Goal: Task Accomplishment & Management: Use online tool/utility

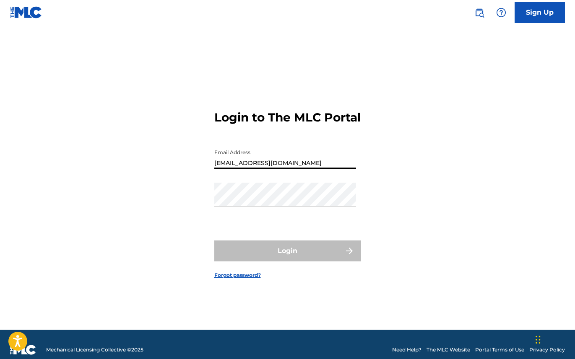
type input "[EMAIL_ADDRESS][DOMAIN_NAME]"
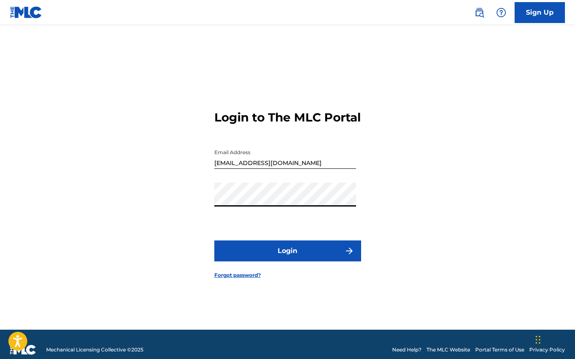
click at [265, 257] on button "Login" at bounding box center [287, 251] width 147 height 21
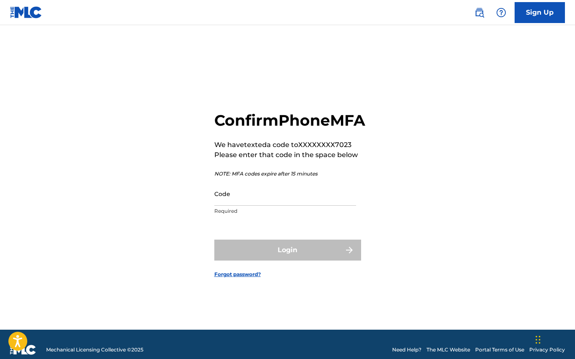
click at [262, 206] on input "Code" at bounding box center [285, 194] width 142 height 24
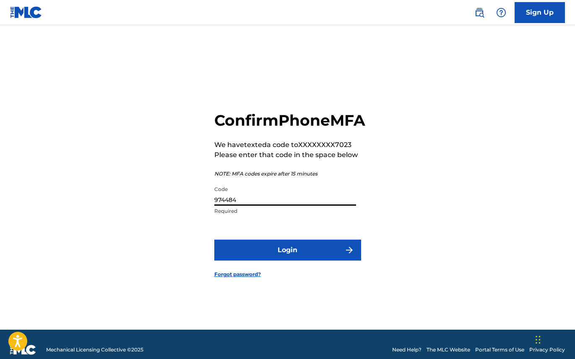
type input "974484"
click at [214, 240] on button "Login" at bounding box center [287, 250] width 147 height 21
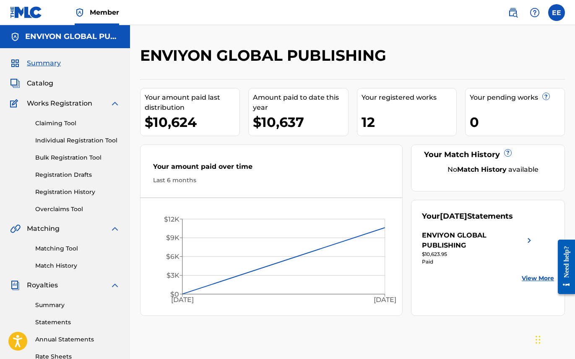
click at [48, 85] on span "Catalog" at bounding box center [40, 83] width 26 height 10
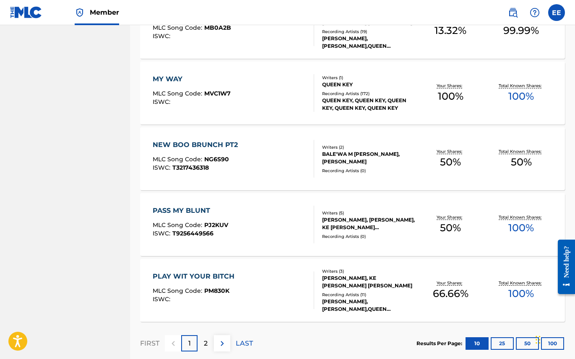
scroll to position [601, 0]
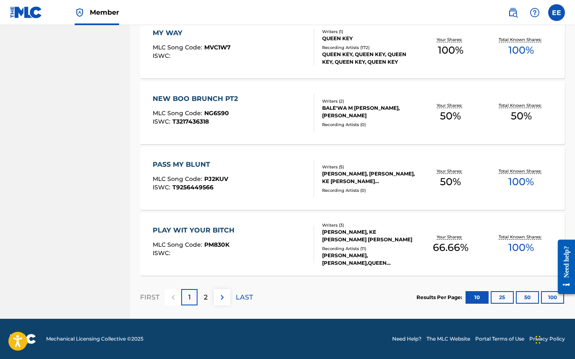
click at [205, 290] on div "2" at bounding box center [206, 297] width 16 height 16
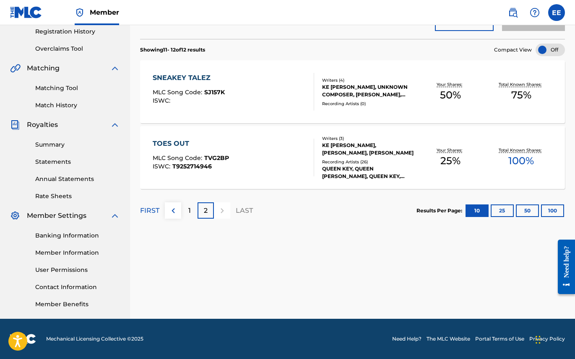
click at [61, 89] on link "Matching Tool" at bounding box center [77, 88] width 85 height 9
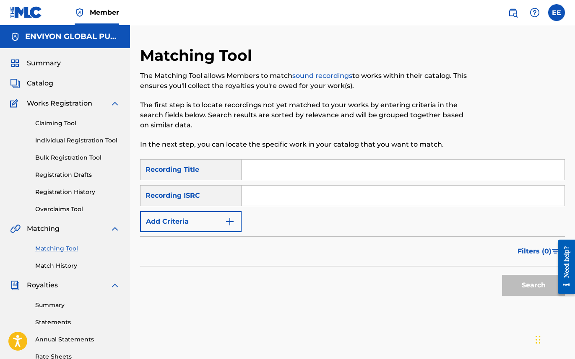
click at [260, 172] on input "Search Form" at bounding box center [403, 170] width 323 height 20
type input ","
type input "my way"
click at [268, 193] on input "Search Form" at bounding box center [403, 196] width 323 height 20
click at [232, 199] on div "Recording ISRC" at bounding box center [191, 195] width 102 height 21
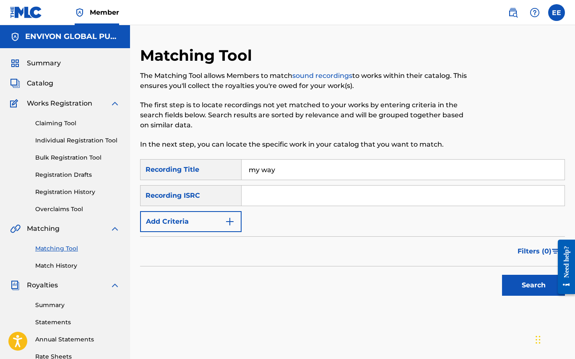
click at [261, 198] on input "Search Form" at bounding box center [403, 196] width 323 height 20
click at [256, 201] on input "Search Form" at bounding box center [403, 196] width 323 height 20
click at [254, 195] on input "Search Form" at bounding box center [403, 196] width 323 height 20
click at [502, 275] on button "Search" at bounding box center [533, 285] width 63 height 21
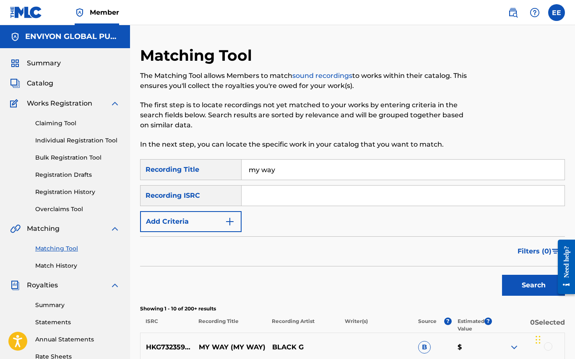
click at [223, 221] on button "Add Criteria" at bounding box center [191, 221] width 102 height 21
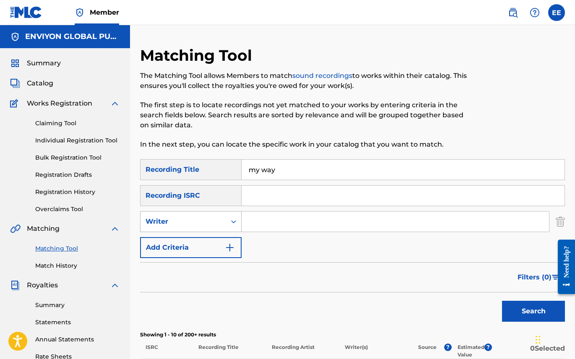
click at [234, 221] on icon "Search Form" at bounding box center [233, 222] width 5 height 3
click at [198, 242] on div "Recording Artist" at bounding box center [191, 242] width 101 height 21
click at [271, 226] on input "Search Form" at bounding box center [395, 222] width 307 height 20
type input "queen key"
click at [502, 301] on button "Search" at bounding box center [533, 311] width 63 height 21
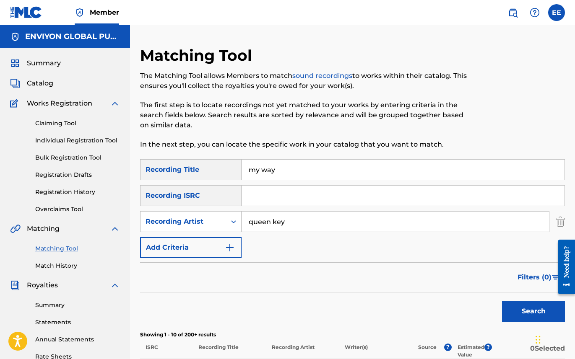
click at [537, 310] on button "Search" at bounding box center [533, 311] width 63 height 21
click at [48, 82] on span "Catalog" at bounding box center [40, 83] width 26 height 10
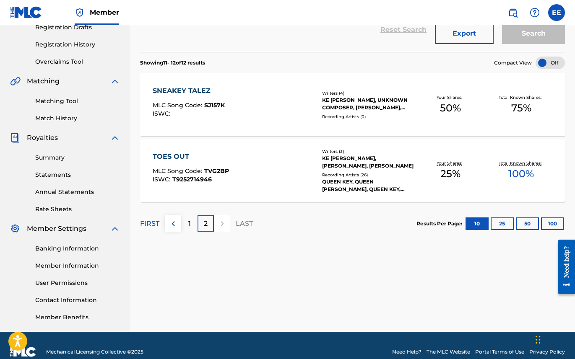
scroll to position [161, 0]
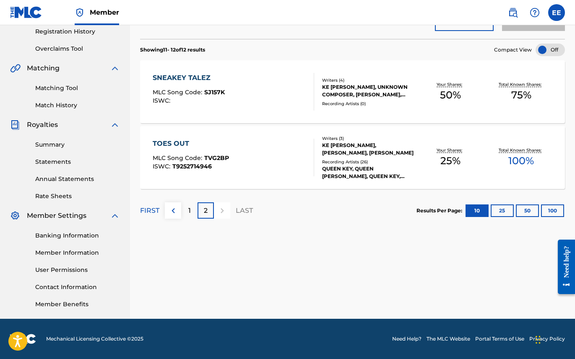
click at [187, 206] on div "1" at bounding box center [189, 211] width 16 height 16
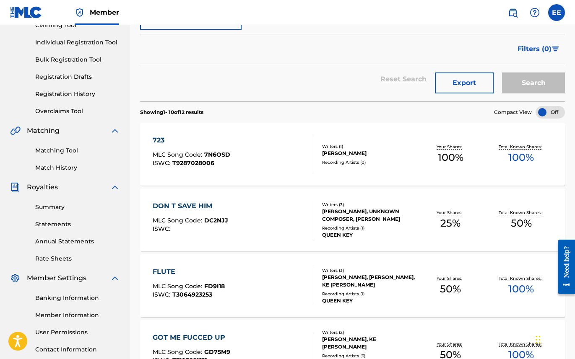
scroll to position [97, 0]
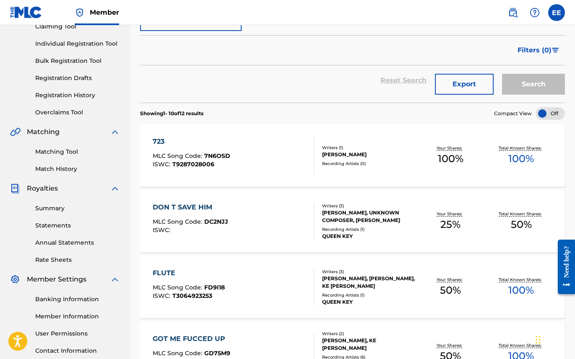
click at [66, 151] on link "Matching Tool" at bounding box center [77, 152] width 85 height 9
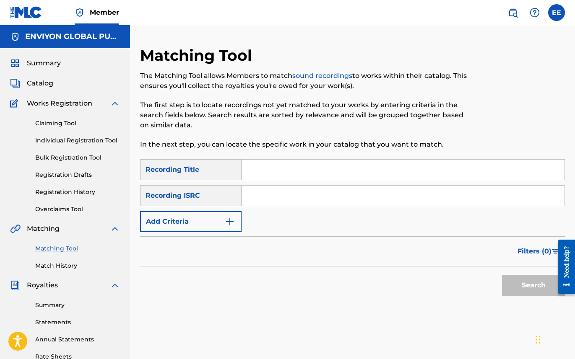
click at [290, 169] on input "Search Form" at bounding box center [403, 170] width 323 height 20
type input "my way"
click at [229, 220] on img "Search Form" at bounding box center [230, 222] width 10 height 10
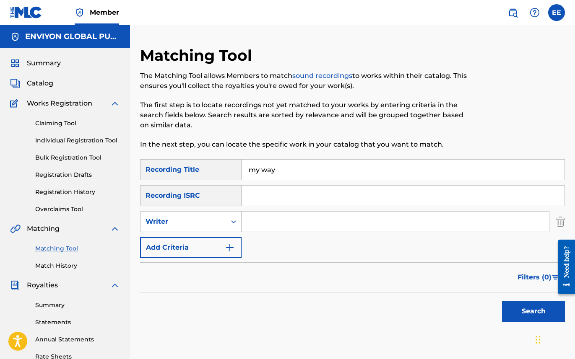
click at [277, 229] on input "Search Form" at bounding box center [395, 222] width 307 height 20
click at [234, 223] on icon "Search Form" at bounding box center [233, 222] width 8 height 8
click at [193, 239] on div "Recording Artist" at bounding box center [191, 242] width 101 height 21
click at [264, 228] on input "Search Form" at bounding box center [395, 222] width 307 height 20
type input "queen key"
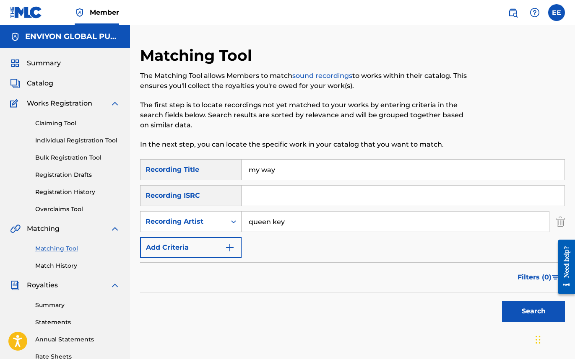
click at [512, 309] on button "Search" at bounding box center [533, 311] width 63 height 21
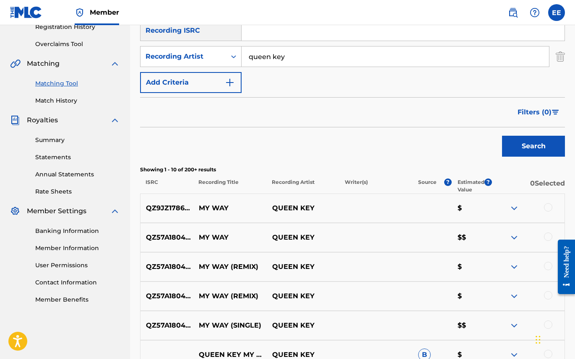
scroll to position [206, 0]
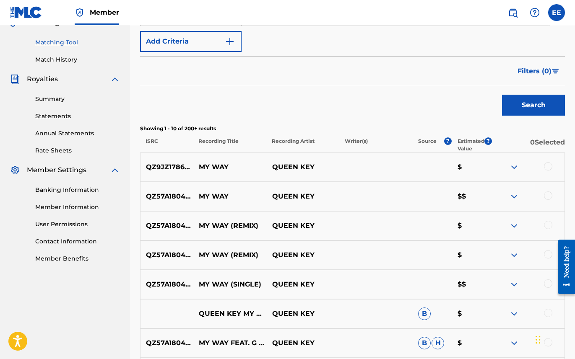
click at [548, 164] on div at bounding box center [548, 166] width 8 height 8
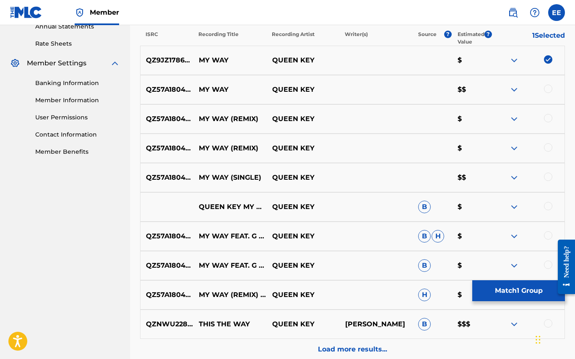
scroll to position [315, 0]
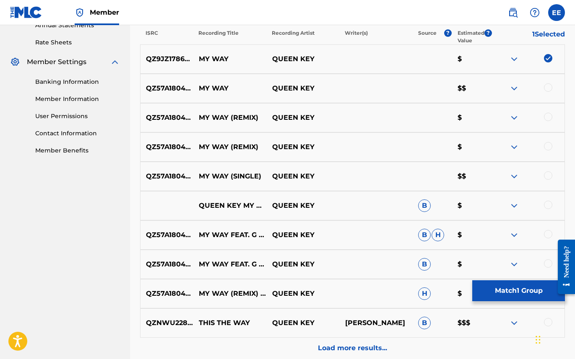
click at [549, 93] on div at bounding box center [528, 88] width 73 height 10
click at [548, 89] on div at bounding box center [548, 87] width 8 height 8
click at [548, 115] on div at bounding box center [548, 117] width 8 height 8
click at [547, 144] on div at bounding box center [548, 146] width 8 height 8
click at [545, 177] on div at bounding box center [548, 176] width 8 height 8
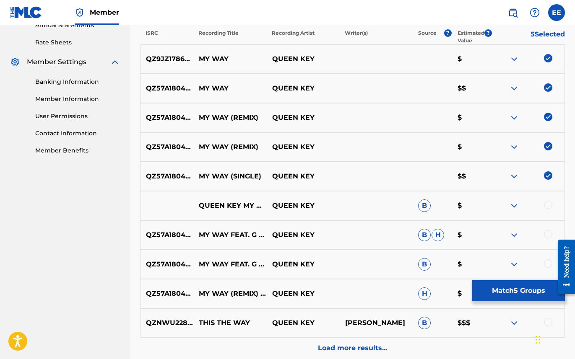
click at [546, 204] on div at bounding box center [548, 205] width 8 height 8
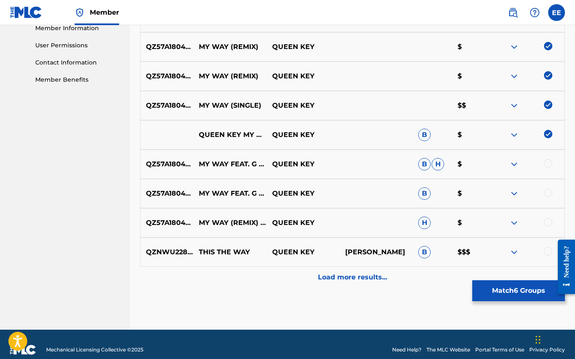
scroll to position [396, 0]
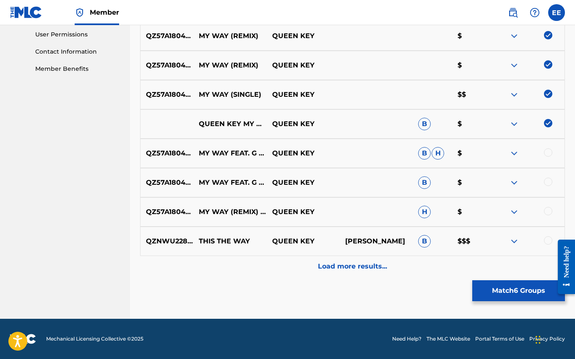
click at [552, 154] on div at bounding box center [528, 153] width 73 height 10
click at [550, 153] on div at bounding box center [548, 152] width 8 height 8
click at [547, 180] on div at bounding box center [548, 182] width 8 height 8
click at [549, 211] on div at bounding box center [548, 211] width 8 height 8
click at [548, 243] on div at bounding box center [548, 241] width 8 height 8
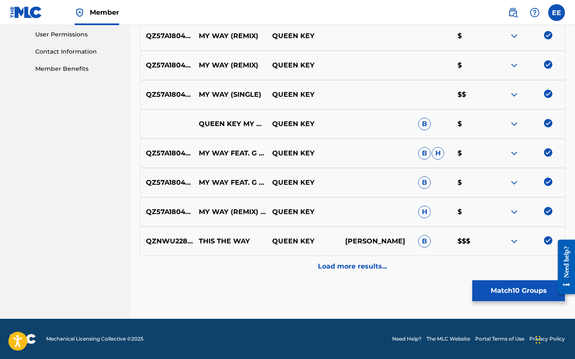
click at [365, 266] on p "Load more results..." at bounding box center [352, 267] width 69 height 10
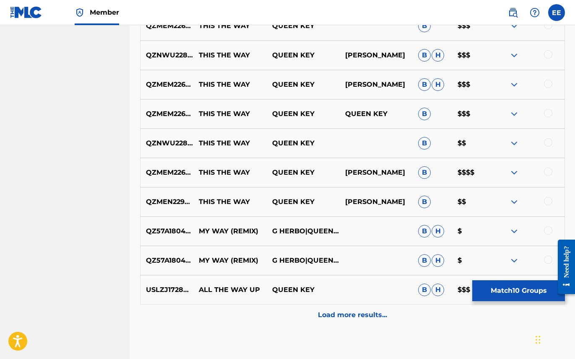
scroll to position [690, 0]
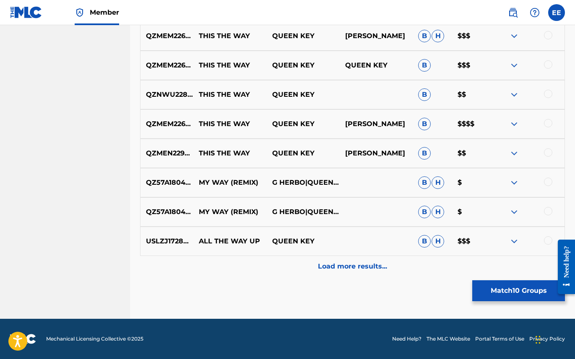
click at [549, 242] on div at bounding box center [548, 241] width 8 height 8
click at [550, 216] on div at bounding box center [528, 212] width 73 height 10
click at [546, 185] on div at bounding box center [548, 182] width 8 height 8
click at [549, 214] on div at bounding box center [548, 211] width 8 height 8
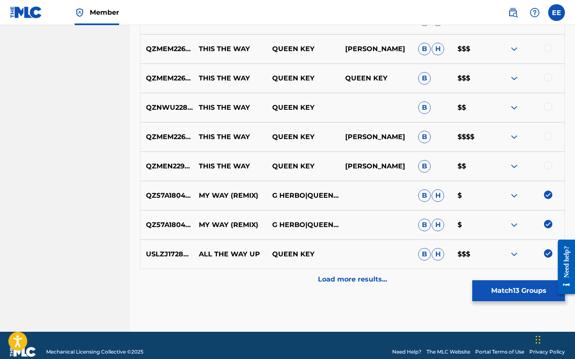
scroll to position [663, 0]
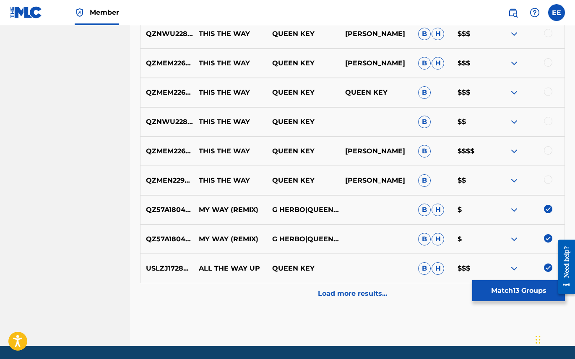
click at [552, 179] on div at bounding box center [528, 181] width 73 height 10
click at [547, 180] on div at bounding box center [548, 180] width 8 height 8
drag, startPoint x: 548, startPoint y: 151, endPoint x: 541, endPoint y: 148, distance: 7.4
click at [547, 151] on div at bounding box center [548, 150] width 8 height 8
click at [549, 121] on div at bounding box center [548, 121] width 8 height 8
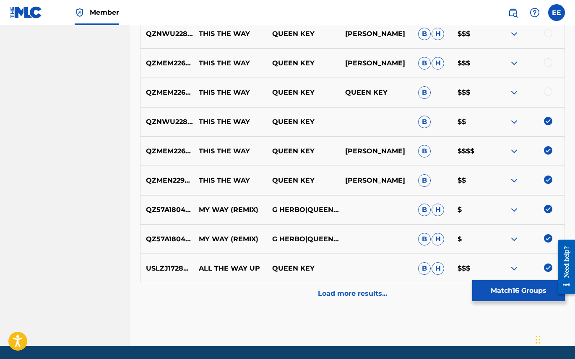
click at [550, 97] on div "QZMEM2262572 THIS THE WAY QUEEN KEY QUEEN KEY B $$$" at bounding box center [352, 92] width 425 height 29
click at [548, 95] on div at bounding box center [548, 92] width 8 height 8
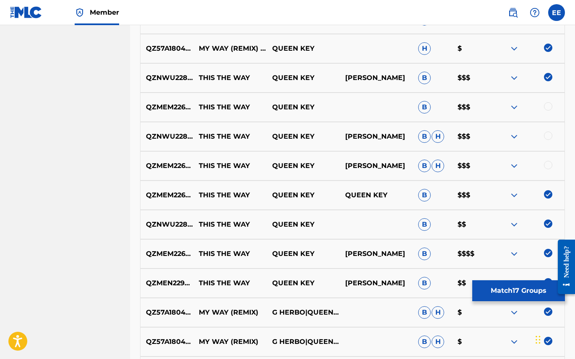
scroll to position [530, 0]
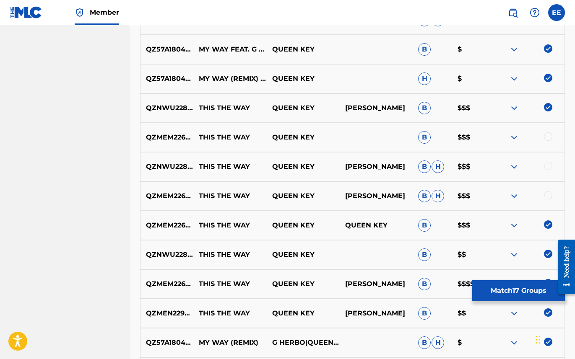
click at [546, 195] on div at bounding box center [548, 195] width 8 height 8
click at [549, 164] on div at bounding box center [548, 166] width 8 height 8
drag, startPoint x: 549, startPoint y: 135, endPoint x: 546, endPoint y: 142, distance: 8.3
click at [549, 135] on div at bounding box center [548, 137] width 8 height 8
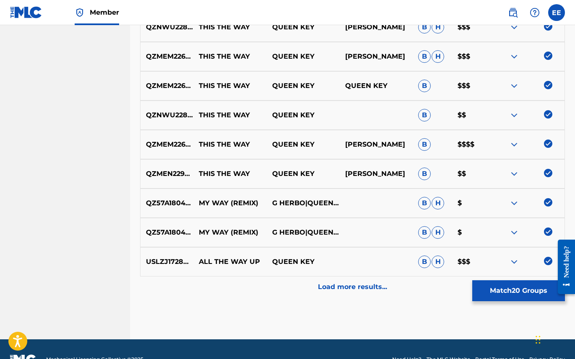
scroll to position [690, 0]
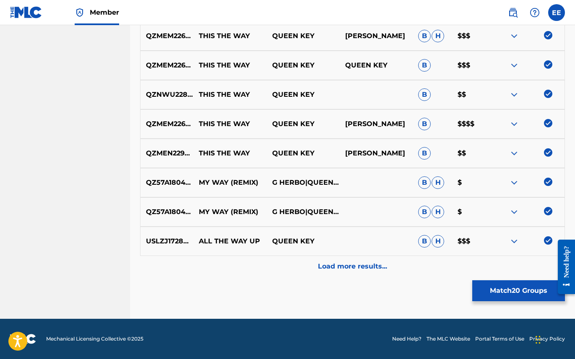
click at [516, 290] on button "Match 20 Groups" at bounding box center [518, 291] width 93 height 21
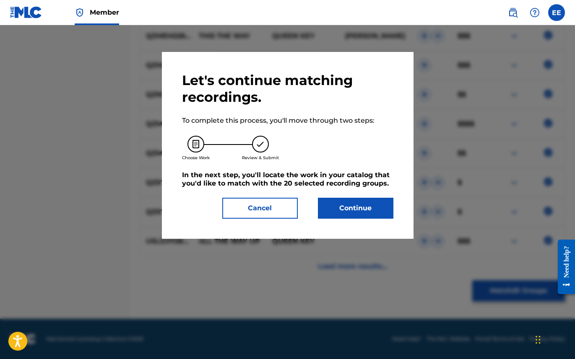
click at [344, 212] on button "Continue" at bounding box center [355, 208] width 75 height 21
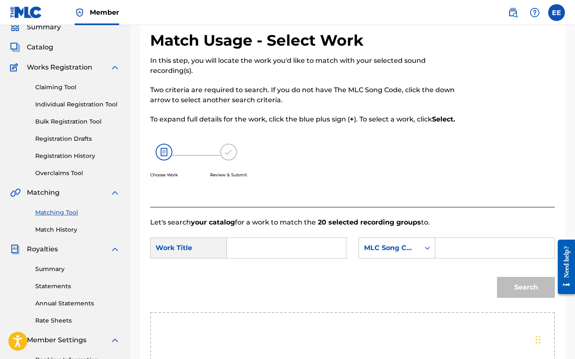
scroll to position [33, 0]
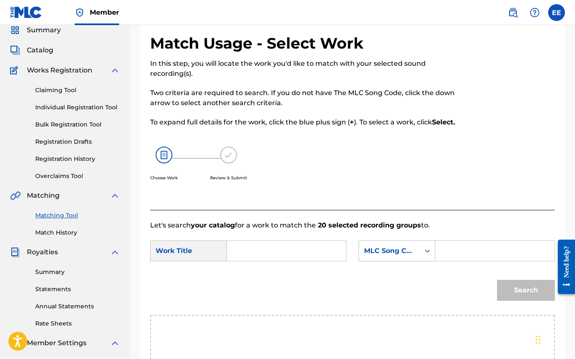
click at [246, 247] on input "Search Form" at bounding box center [286, 251] width 105 height 20
type input "my way"
click at [499, 250] on input "Search Form" at bounding box center [495, 251] width 105 height 20
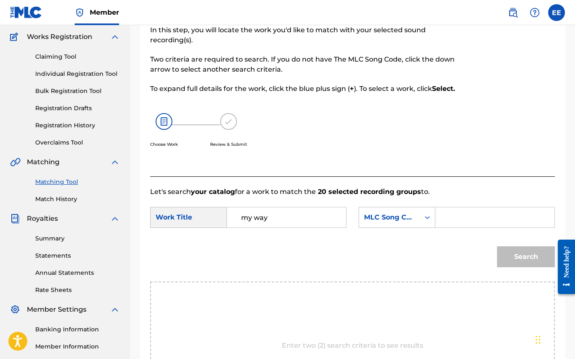
scroll to position [124, 0]
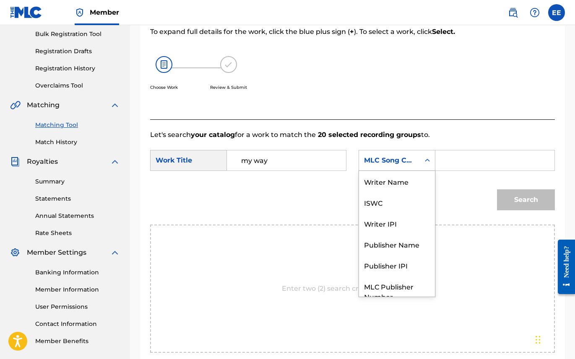
click at [418, 158] on div "MLC Song Code" at bounding box center [389, 161] width 61 height 16
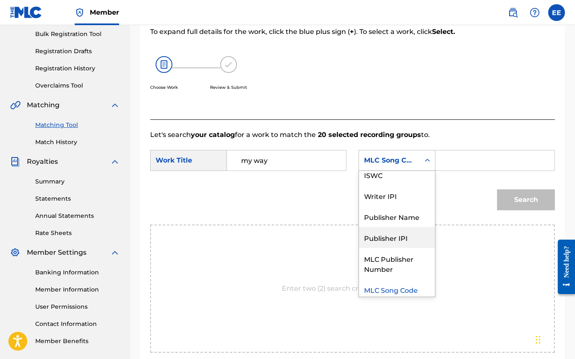
scroll to position [31, 0]
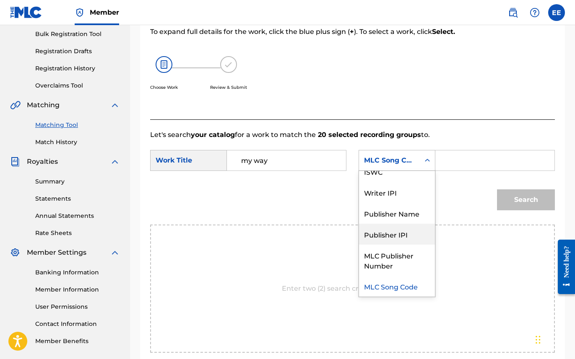
click at [398, 231] on div "Publisher IPI" at bounding box center [397, 234] width 76 height 21
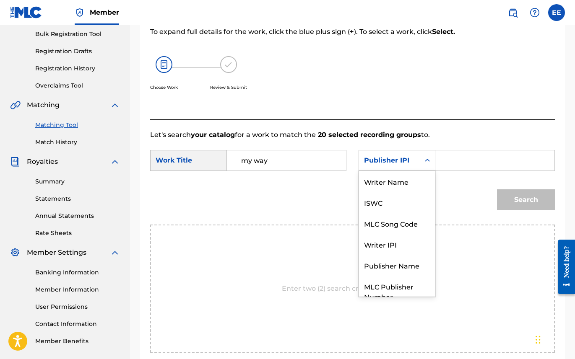
click at [411, 166] on div "Publisher IPI" at bounding box center [389, 161] width 61 height 16
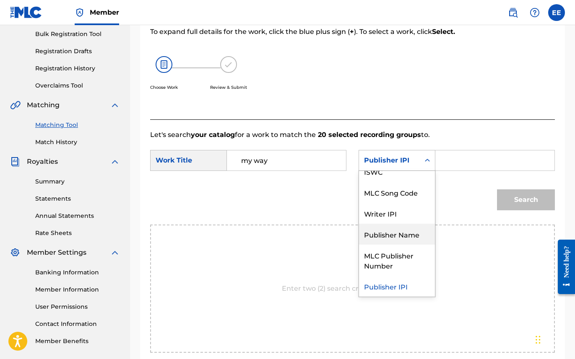
click at [407, 237] on div "Publisher Name" at bounding box center [397, 234] width 76 height 21
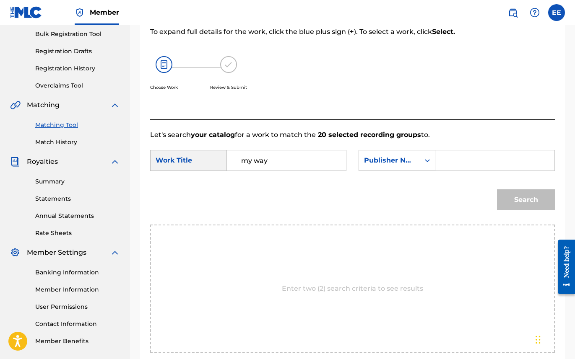
click at [459, 156] on input "Search Form" at bounding box center [495, 161] width 105 height 20
type input "enviyon music group"
click at [497, 190] on button "Search" at bounding box center [526, 200] width 58 height 21
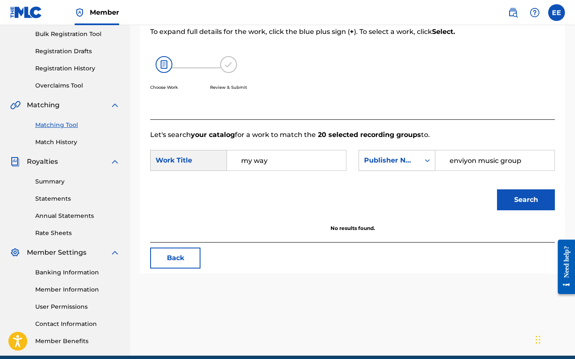
drag, startPoint x: 520, startPoint y: 161, endPoint x: 492, endPoint y: 159, distance: 28.5
click at [489, 159] on input "enviyon music group" at bounding box center [495, 161] width 105 height 20
drag, startPoint x: 519, startPoint y: 159, endPoint x: 524, endPoint y: 160, distance: 5.1
click at [519, 159] on input "enviyon music group" at bounding box center [495, 161] width 105 height 20
drag, startPoint x: 521, startPoint y: 160, endPoint x: 445, endPoint y: 160, distance: 75.9
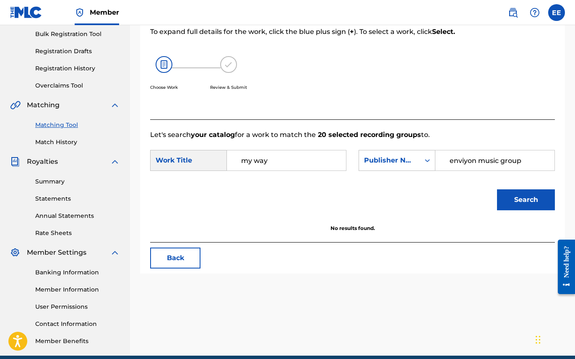
click at [445, 160] on input "enviyon music group" at bounding box center [495, 161] width 105 height 20
type input "ENVIYON GLOBAL PUBLISHING"
click at [497, 190] on button "Search" at bounding box center [526, 200] width 58 height 21
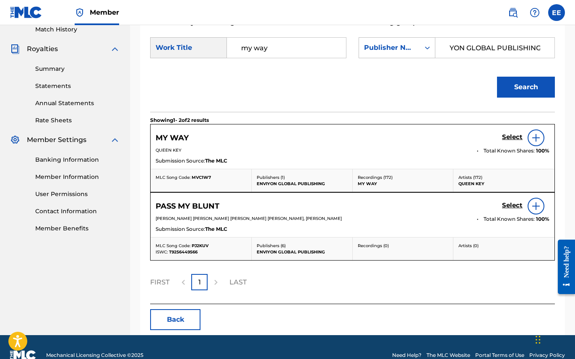
scroll to position [0, 0]
click at [518, 136] on h5 "Select" at bounding box center [512, 137] width 21 height 8
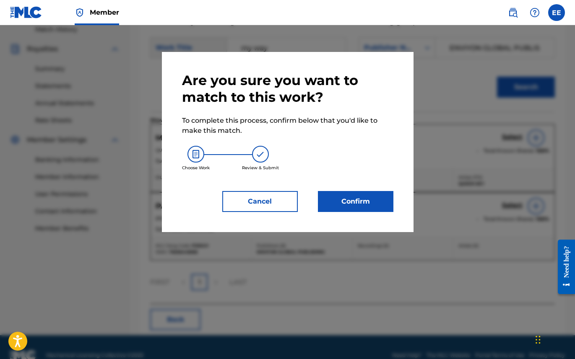
click at [354, 196] on button "Confirm" at bounding box center [355, 201] width 75 height 21
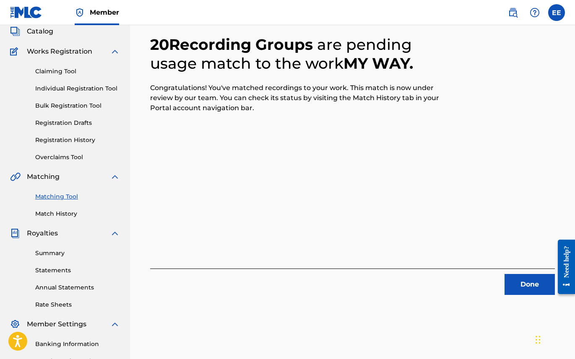
scroll to position [53, 0]
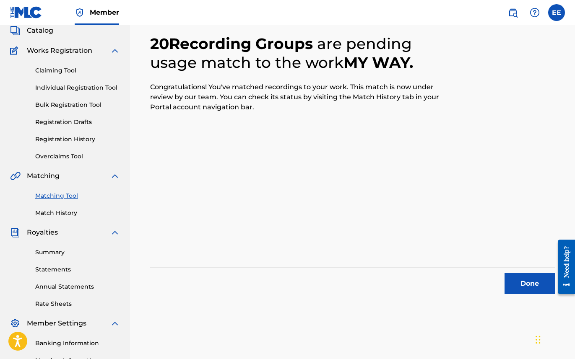
click at [527, 287] on button "Done" at bounding box center [530, 283] width 50 height 21
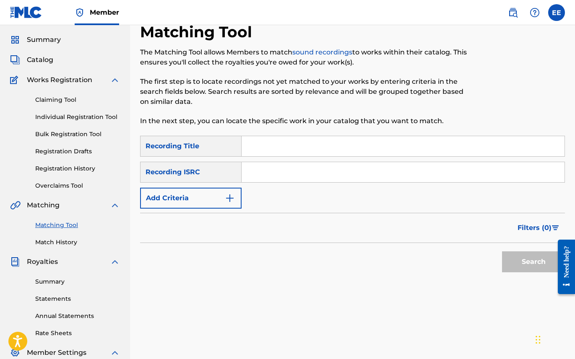
scroll to position [0, 0]
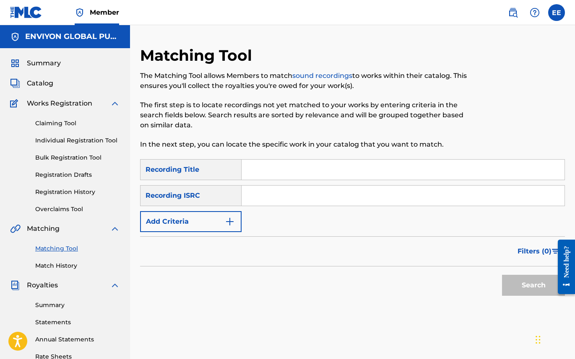
click at [37, 81] on span "Catalog" at bounding box center [40, 83] width 26 height 10
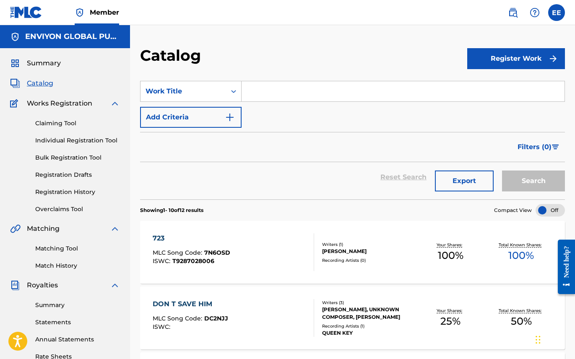
click at [61, 124] on link "Claiming Tool" at bounding box center [77, 123] width 85 height 9
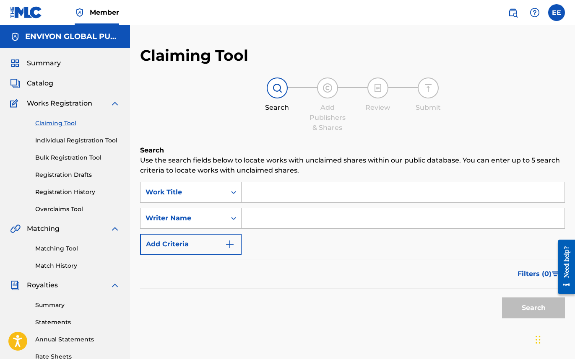
click at [68, 144] on link "Individual Registration Tool" at bounding box center [77, 140] width 85 height 9
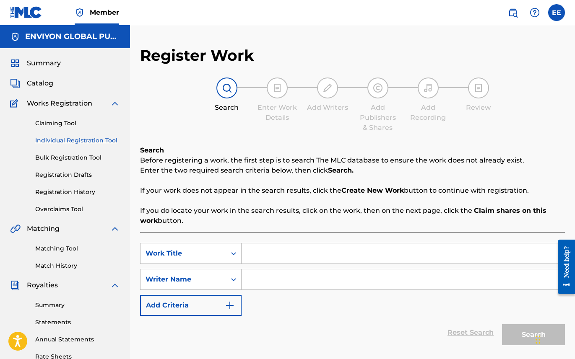
click at [68, 161] on link "Bulk Registration Tool" at bounding box center [77, 158] width 85 height 9
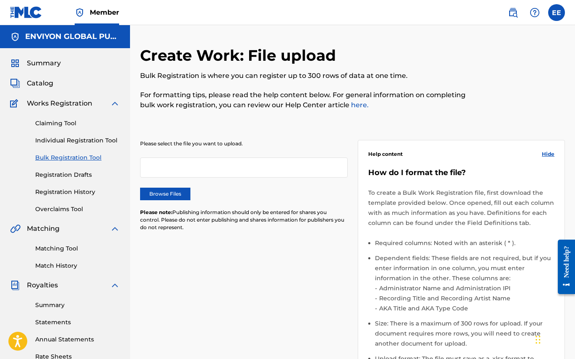
click at [68, 176] on link "Registration Drafts" at bounding box center [77, 175] width 85 height 9
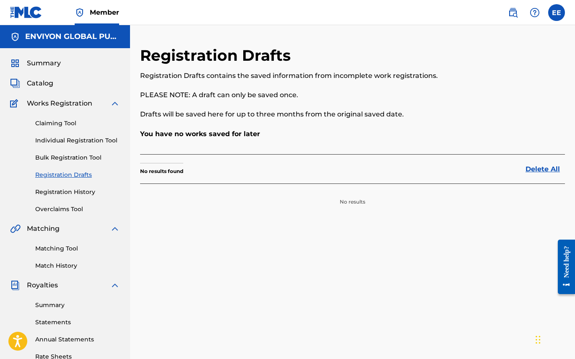
click at [74, 197] on div "Claiming Tool Individual Registration Tool Bulk Registration Tool Registration …" at bounding box center [65, 161] width 110 height 105
click at [78, 193] on link "Registration History" at bounding box center [77, 192] width 85 height 9
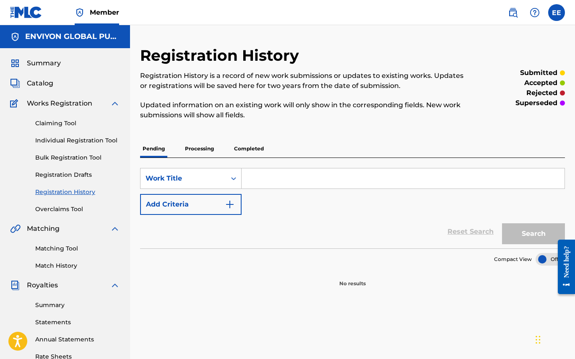
click at [204, 147] on p "Processing" at bounding box center [199, 149] width 34 height 18
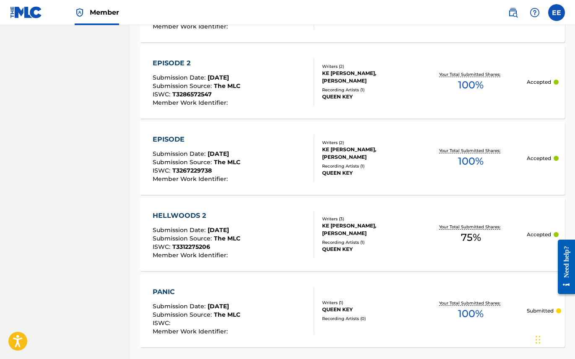
scroll to position [768, 0]
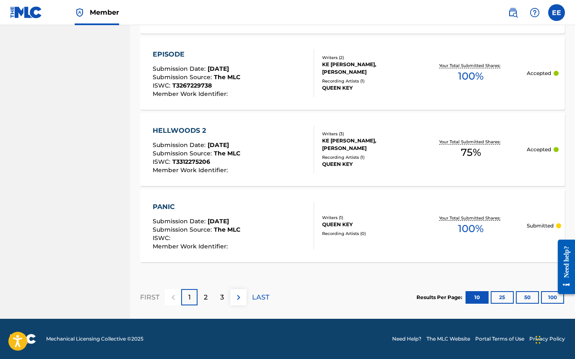
click at [206, 297] on p "2" at bounding box center [206, 298] width 4 height 10
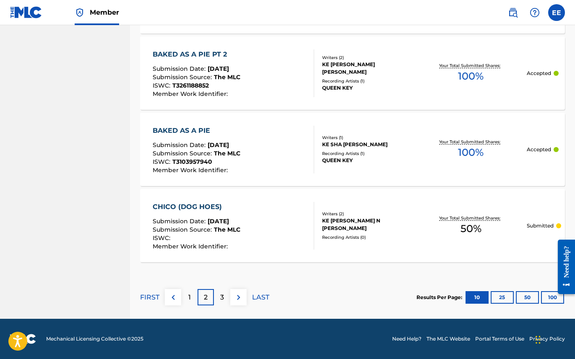
click at [222, 301] on p "3" at bounding box center [222, 298] width 4 height 10
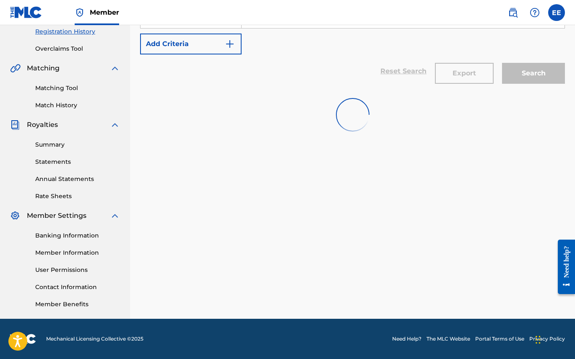
scroll to position [161, 0]
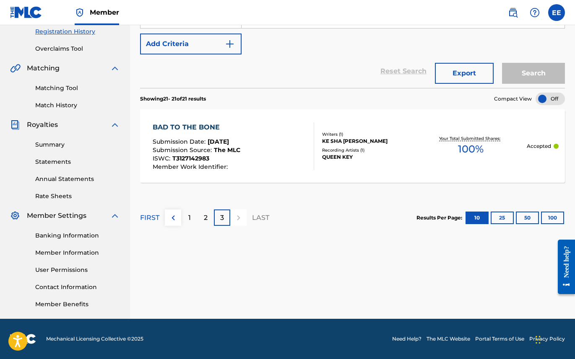
click at [190, 219] on div "1" at bounding box center [189, 218] width 16 height 16
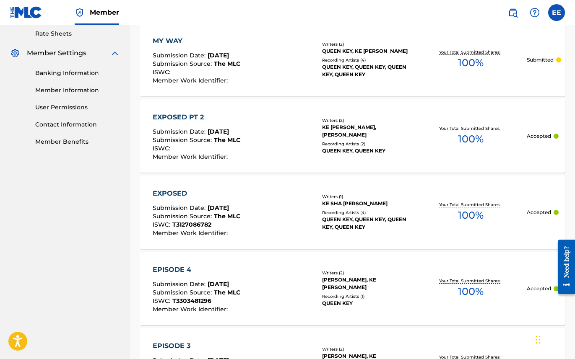
scroll to position [0, 0]
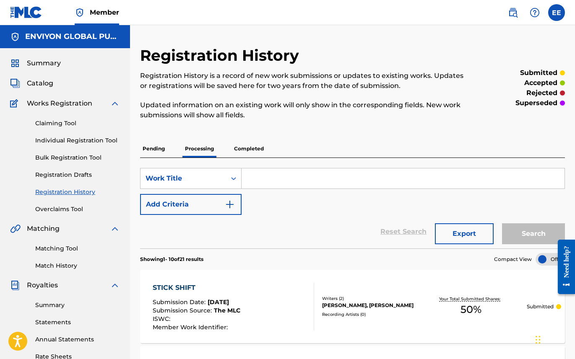
click at [247, 152] on p "Completed" at bounding box center [249, 149] width 35 height 18
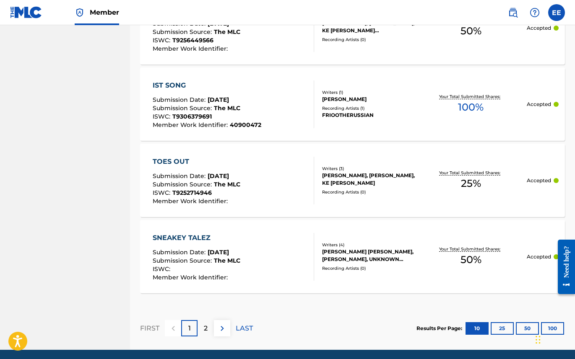
scroll to position [802, 0]
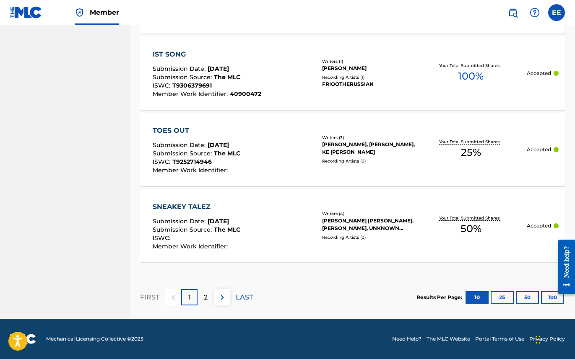
click at [204, 296] on p "2" at bounding box center [206, 298] width 4 height 10
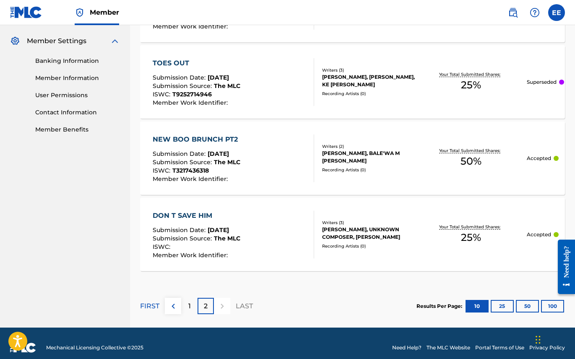
scroll to position [344, 0]
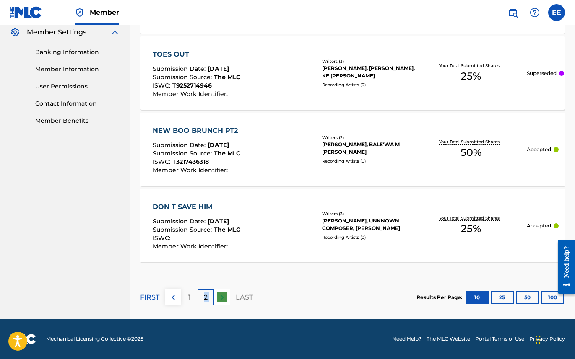
drag, startPoint x: 192, startPoint y: 302, endPoint x: 331, endPoint y: 288, distance: 140.4
click at [331, 288] on section "FIRST 1 2 LAST Results Per Page: 10 25 50 100" at bounding box center [352, 297] width 425 height 43
click at [191, 298] on div "1" at bounding box center [189, 297] width 16 height 16
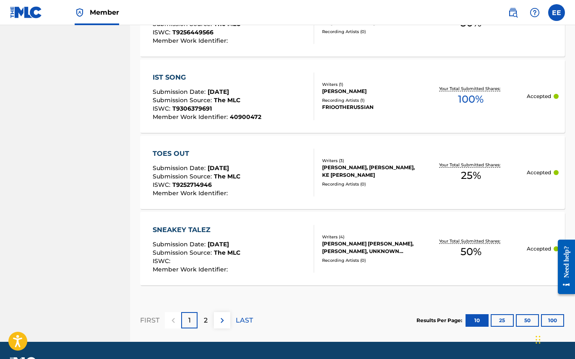
scroll to position [802, 0]
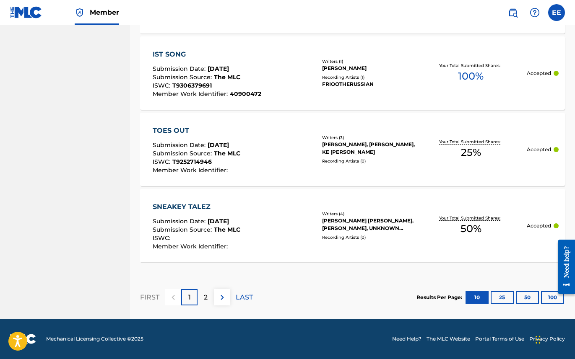
drag, startPoint x: 208, startPoint y: 295, endPoint x: 216, endPoint y: 294, distance: 8.1
click at [208, 295] on div "2" at bounding box center [206, 297] width 16 height 16
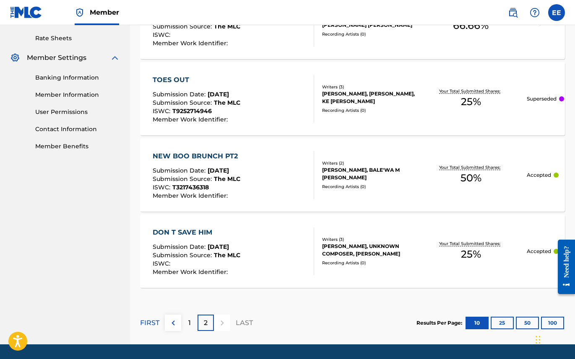
scroll to position [344, 0]
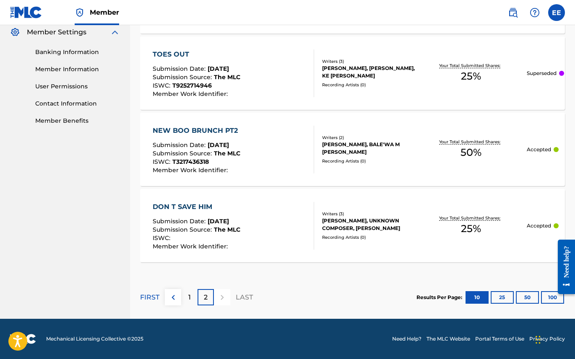
click at [190, 303] on div "1" at bounding box center [189, 297] width 16 height 16
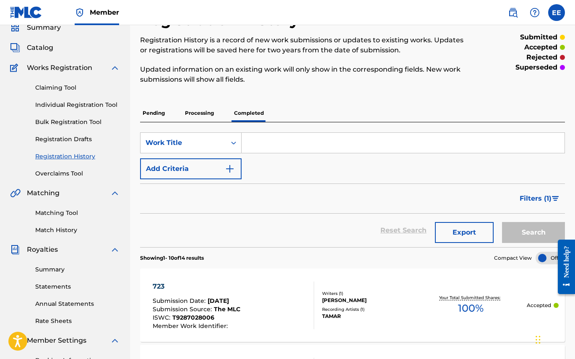
scroll to position [34, 0]
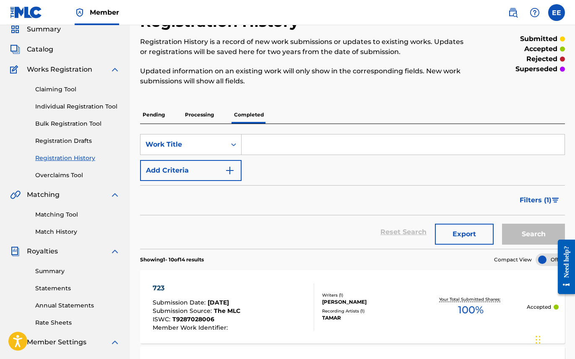
click at [154, 116] on p "Pending" at bounding box center [153, 115] width 27 height 18
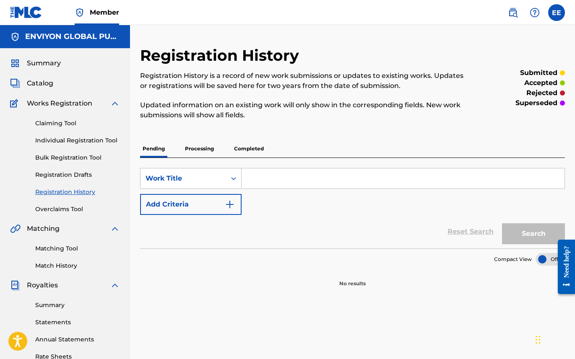
click at [201, 150] on p "Processing" at bounding box center [199, 149] width 34 height 18
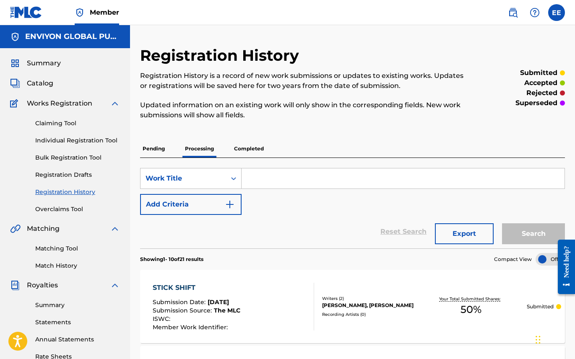
click at [51, 84] on span "Catalog" at bounding box center [40, 83] width 26 height 10
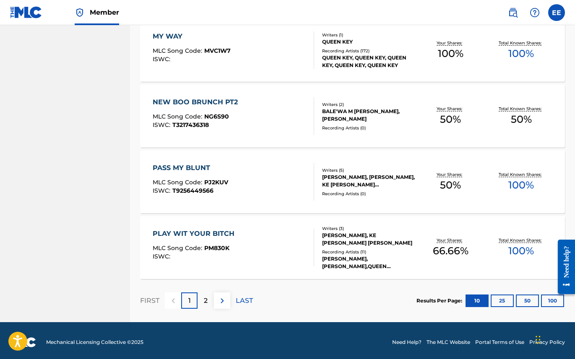
scroll to position [601, 0]
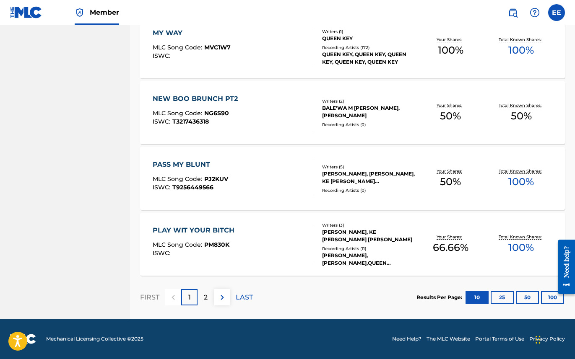
click at [201, 294] on div "2" at bounding box center [206, 297] width 16 height 16
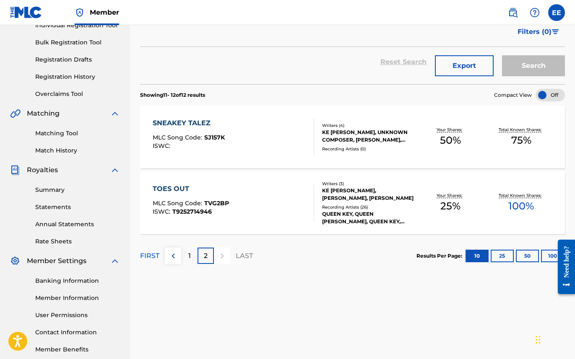
scroll to position [117, 0]
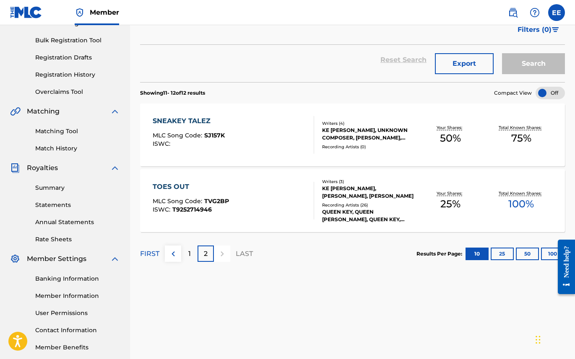
click at [188, 255] on p "1" at bounding box center [189, 254] width 3 height 10
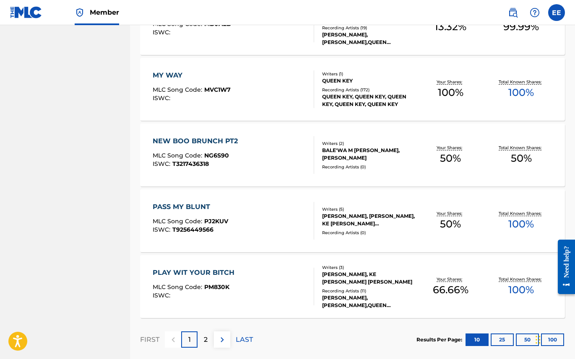
scroll to position [561, 0]
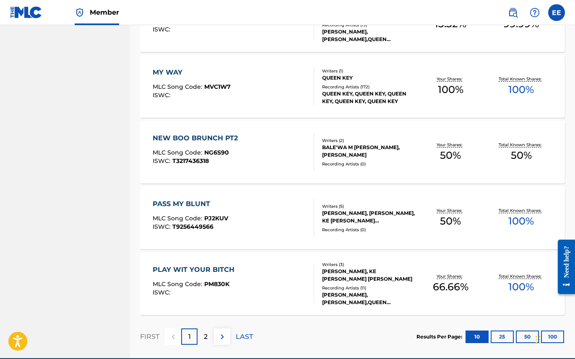
click at [229, 164] on div "ISWC : T3217436318" at bounding box center [197, 161] width 89 height 6
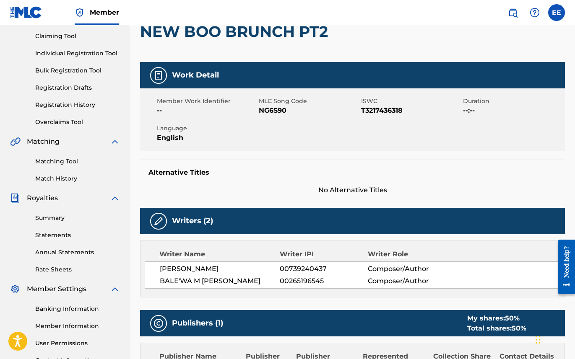
scroll to position [75, 0]
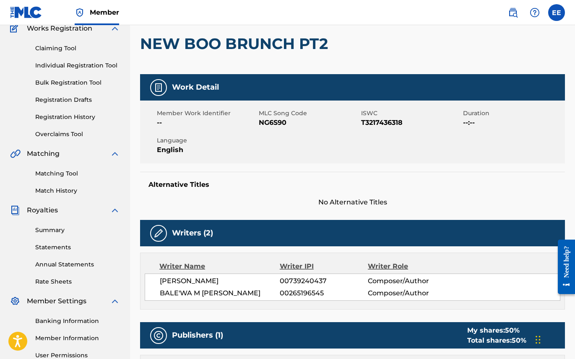
click at [115, 212] on img at bounding box center [115, 211] width 10 height 10
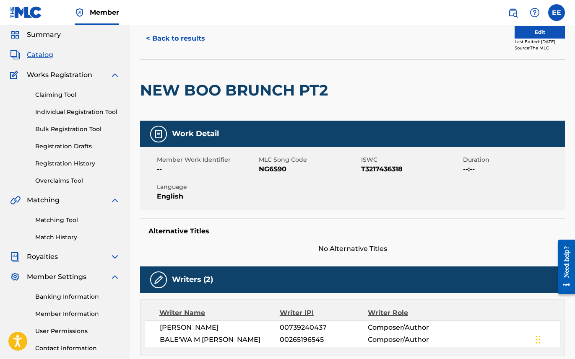
scroll to position [0, 0]
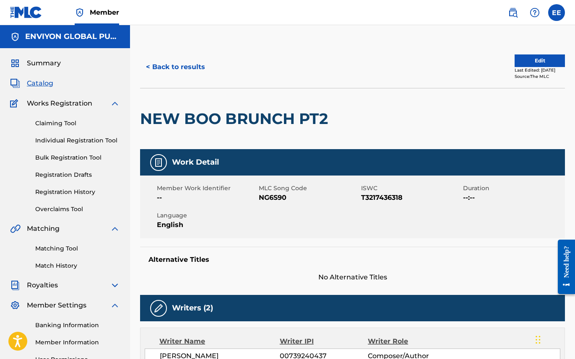
click at [39, 80] on span "Catalog" at bounding box center [40, 83] width 26 height 10
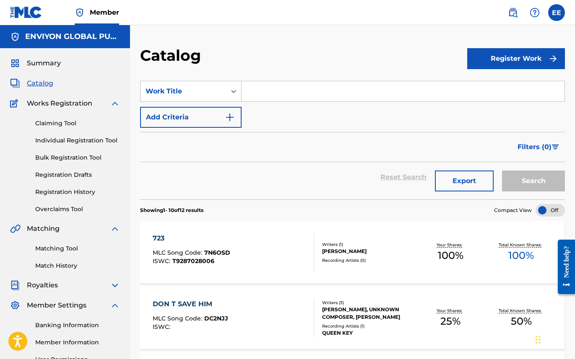
click at [42, 63] on span "Summary" at bounding box center [44, 63] width 34 height 10
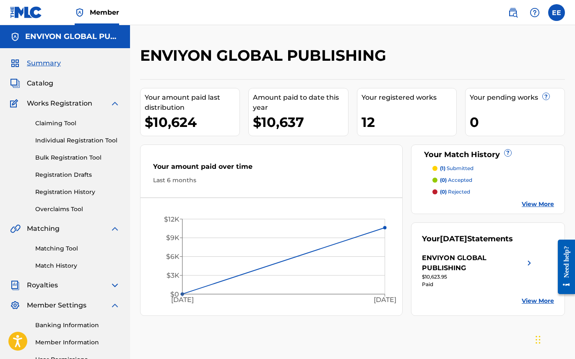
click at [532, 204] on link "View More" at bounding box center [538, 204] width 32 height 9
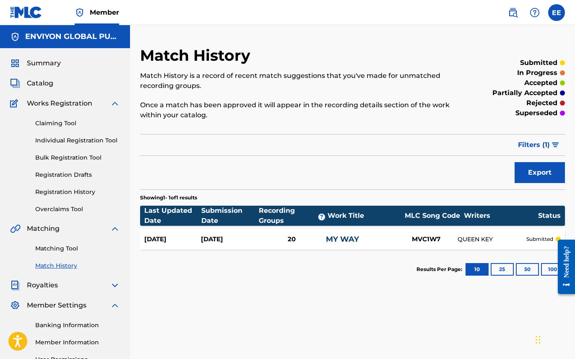
click at [43, 63] on span "Summary" at bounding box center [44, 63] width 34 height 10
